Goal: Transaction & Acquisition: Download file/media

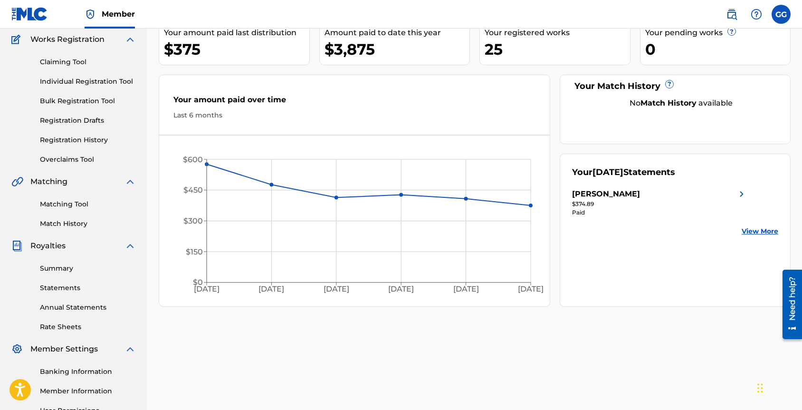
scroll to position [129, 0]
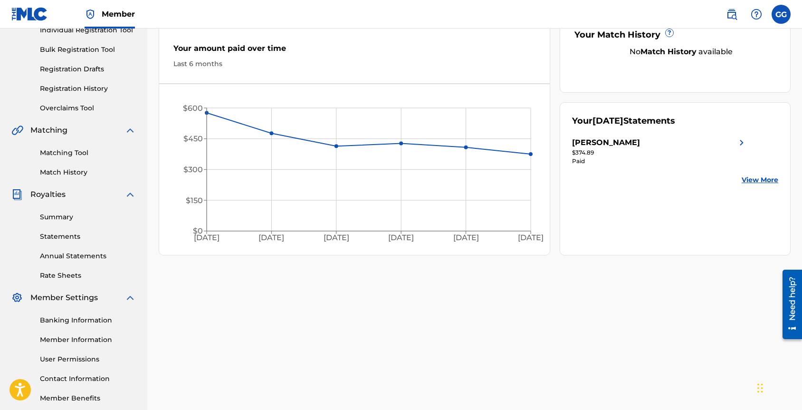
click at [61, 237] on link "Statements" at bounding box center [88, 237] width 96 height 10
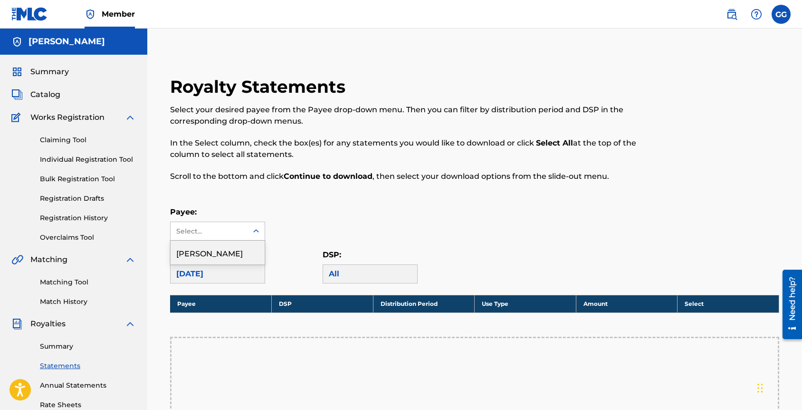
click at [254, 228] on icon at bounding box center [256, 231] width 10 height 10
click at [223, 258] on div "[PERSON_NAME]" at bounding box center [218, 253] width 94 height 24
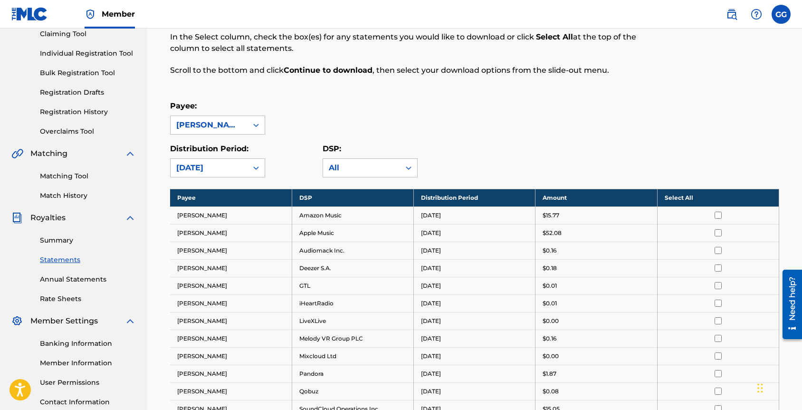
scroll to position [126, 0]
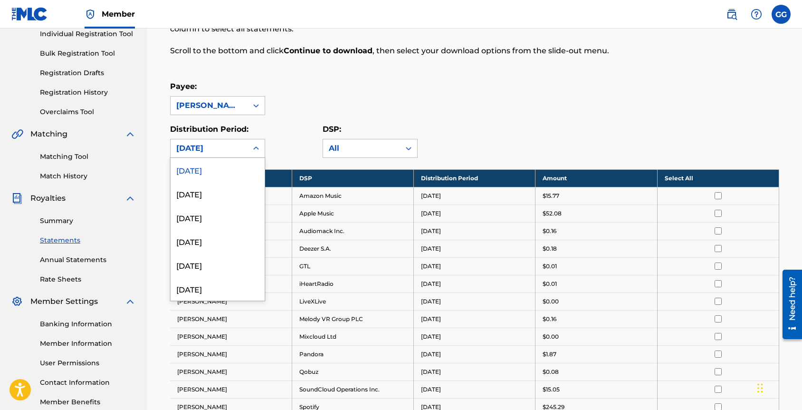
click at [256, 151] on icon at bounding box center [256, 149] width 10 height 10
click at [319, 89] on div "Payee: [PERSON_NAME]" at bounding box center [474, 98] width 609 height 34
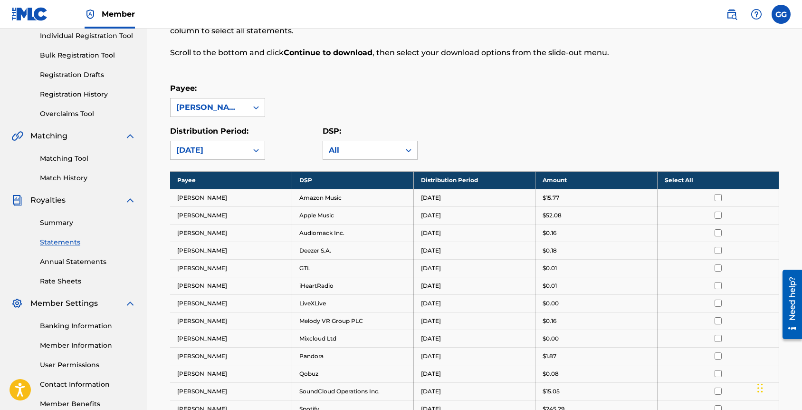
scroll to position [125, 0]
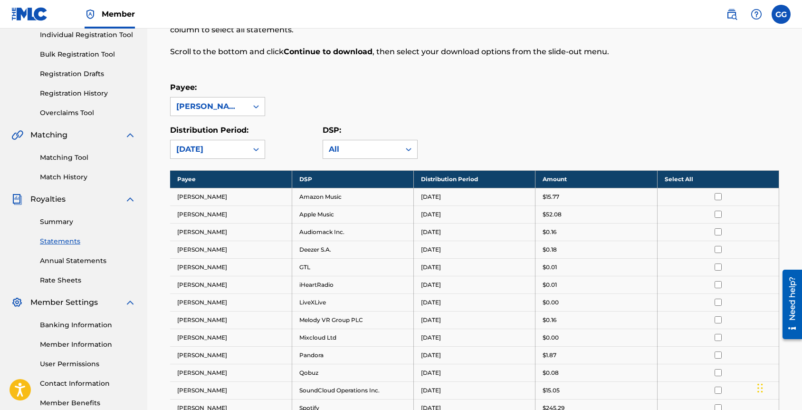
click at [98, 262] on link "Annual Statements" at bounding box center [88, 261] width 96 height 10
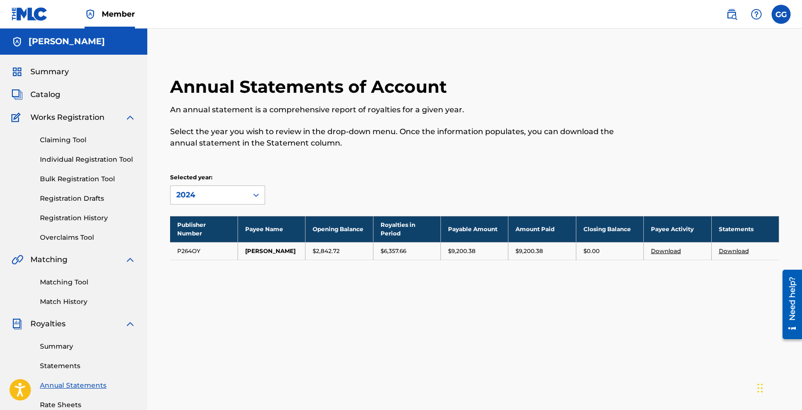
click at [725, 254] on link "Download" at bounding box center [734, 250] width 30 height 7
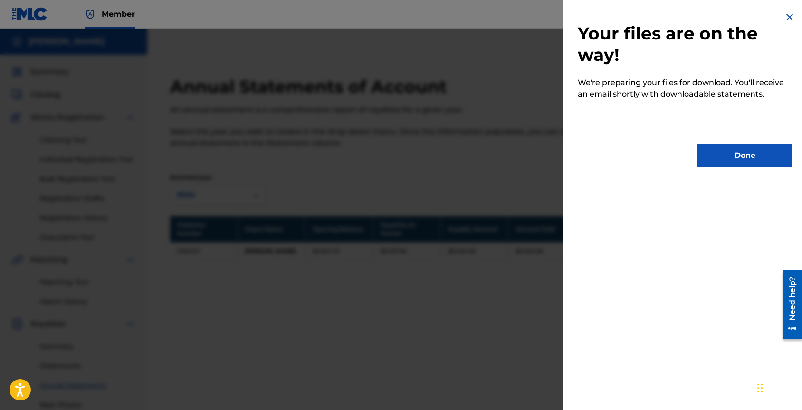
click at [709, 152] on button "Done" at bounding box center [745, 156] width 95 height 24
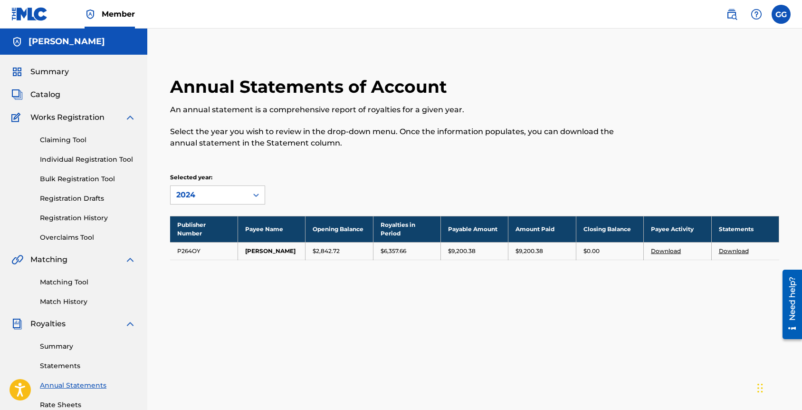
click at [734, 253] on link "Download" at bounding box center [734, 250] width 30 height 7
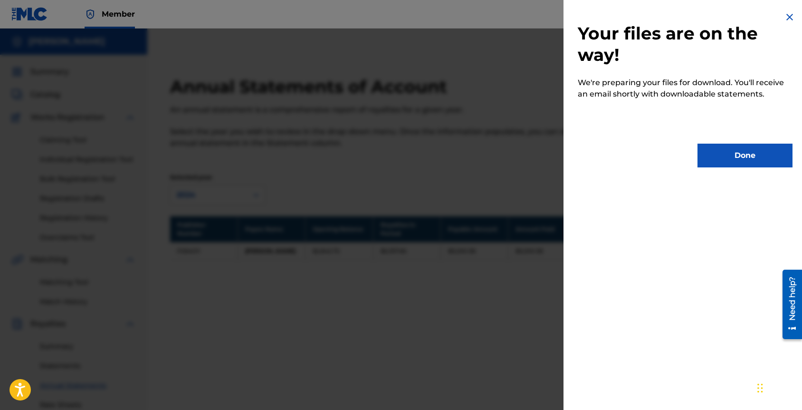
click at [787, 17] on img at bounding box center [789, 16] width 11 height 11
